Goal: Information Seeking & Learning: Learn about a topic

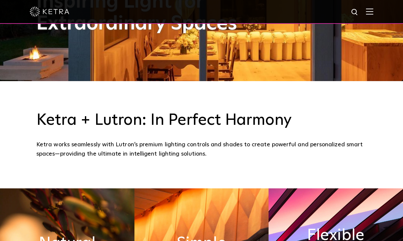
scroll to position [159, 0]
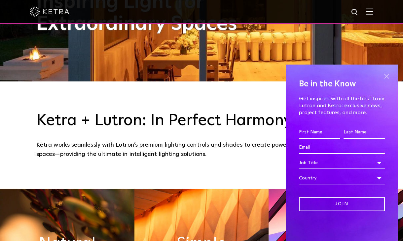
click at [388, 78] on span at bounding box center [387, 76] width 10 height 10
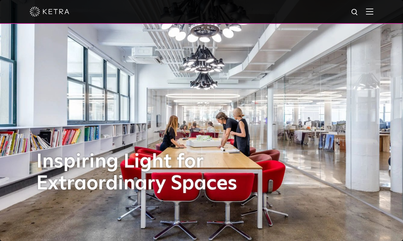
scroll to position [0, 0]
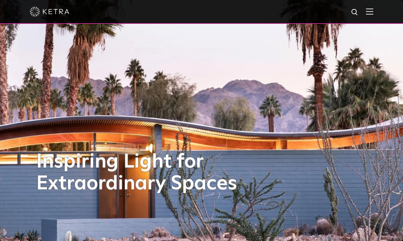
click at [370, 13] on img at bounding box center [369, 11] width 7 height 6
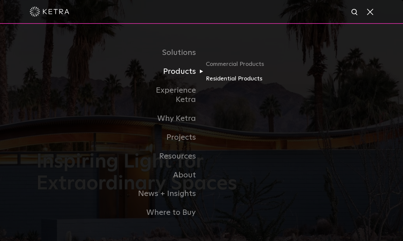
click at [223, 84] on link "Residential Products" at bounding box center [237, 79] width 63 height 10
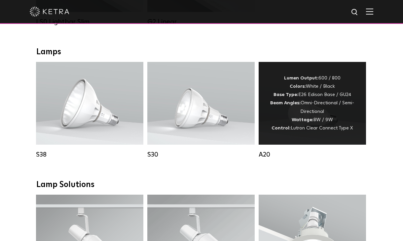
scroll to position [348, 0]
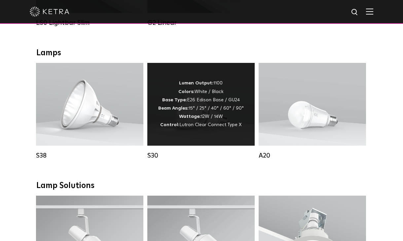
click at [223, 111] on div "Lumen Output: 1100 Colors: White / Black Base Type: E26 Edison Base / GU24 Beam…" at bounding box center [201, 104] width 86 height 50
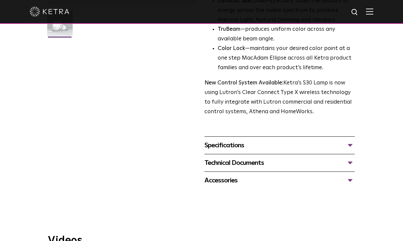
scroll to position [193, 0]
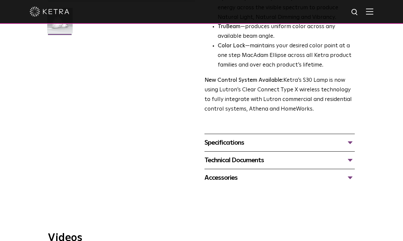
click at [244, 137] on div "Specifications" at bounding box center [280, 142] width 150 height 11
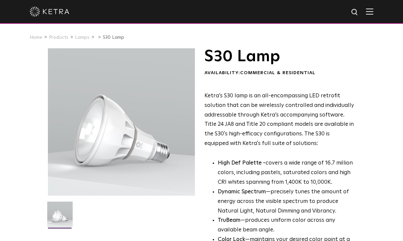
scroll to position [0, 0]
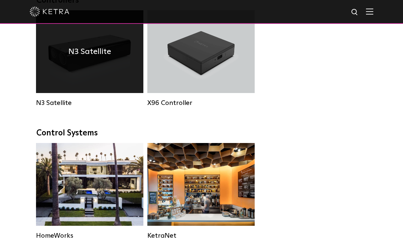
scroll to position [768, 0]
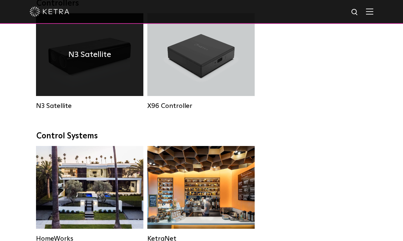
click at [114, 62] on div "N3 Satellite" at bounding box center [89, 54] width 107 height 83
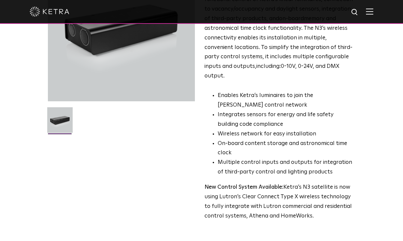
scroll to position [102, 0]
